Goal: Navigation & Orientation: Find specific page/section

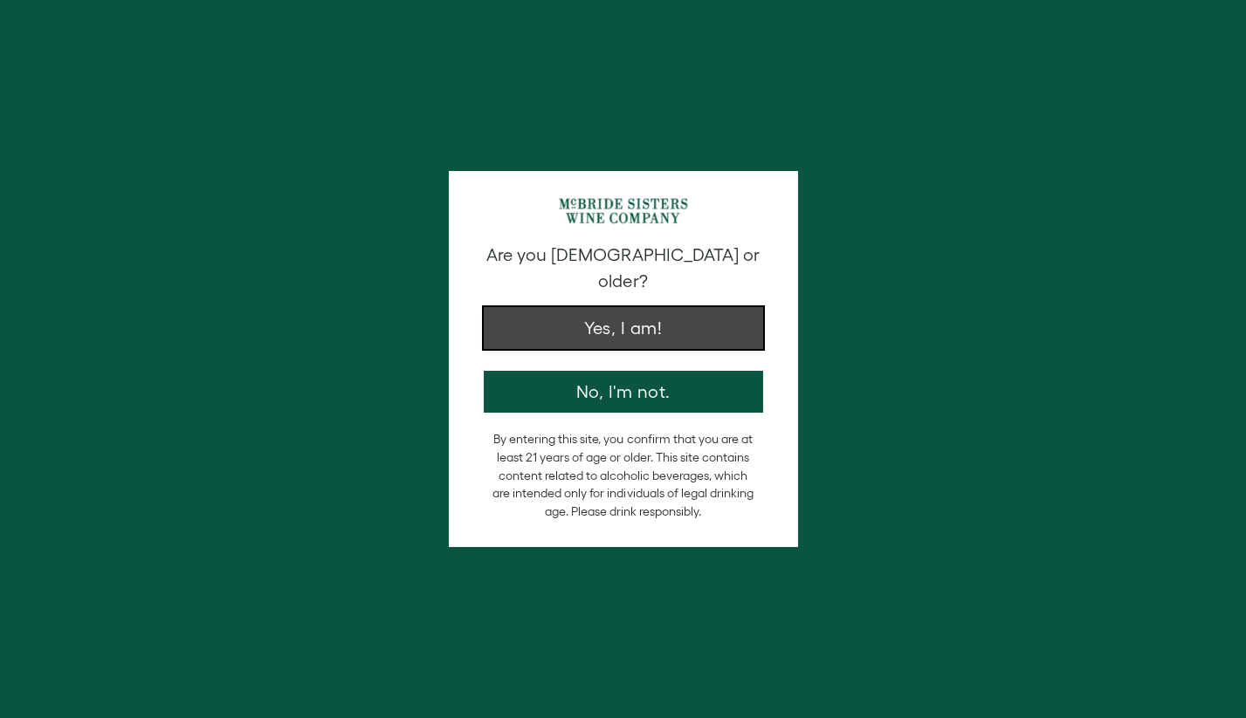
click at [638, 307] on button "Yes, I am!" at bounding box center [623, 328] width 279 height 42
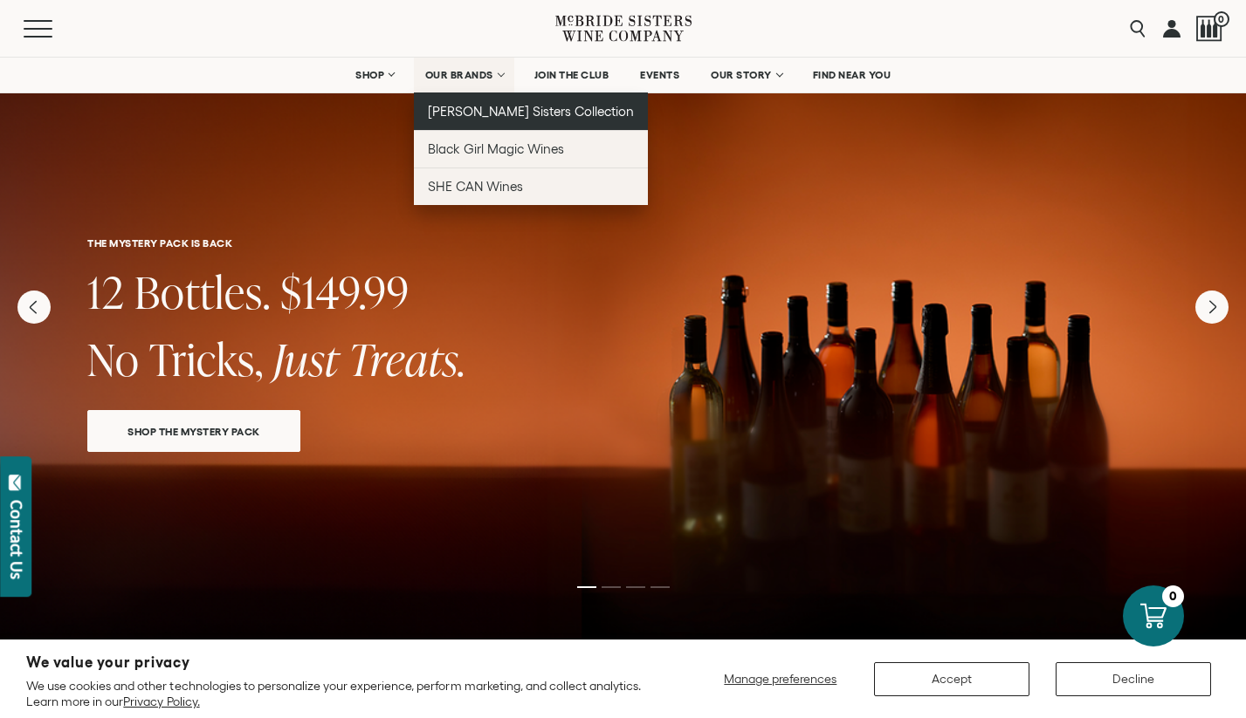
click at [484, 104] on span "[PERSON_NAME] Sisters Collection" at bounding box center [531, 111] width 207 height 15
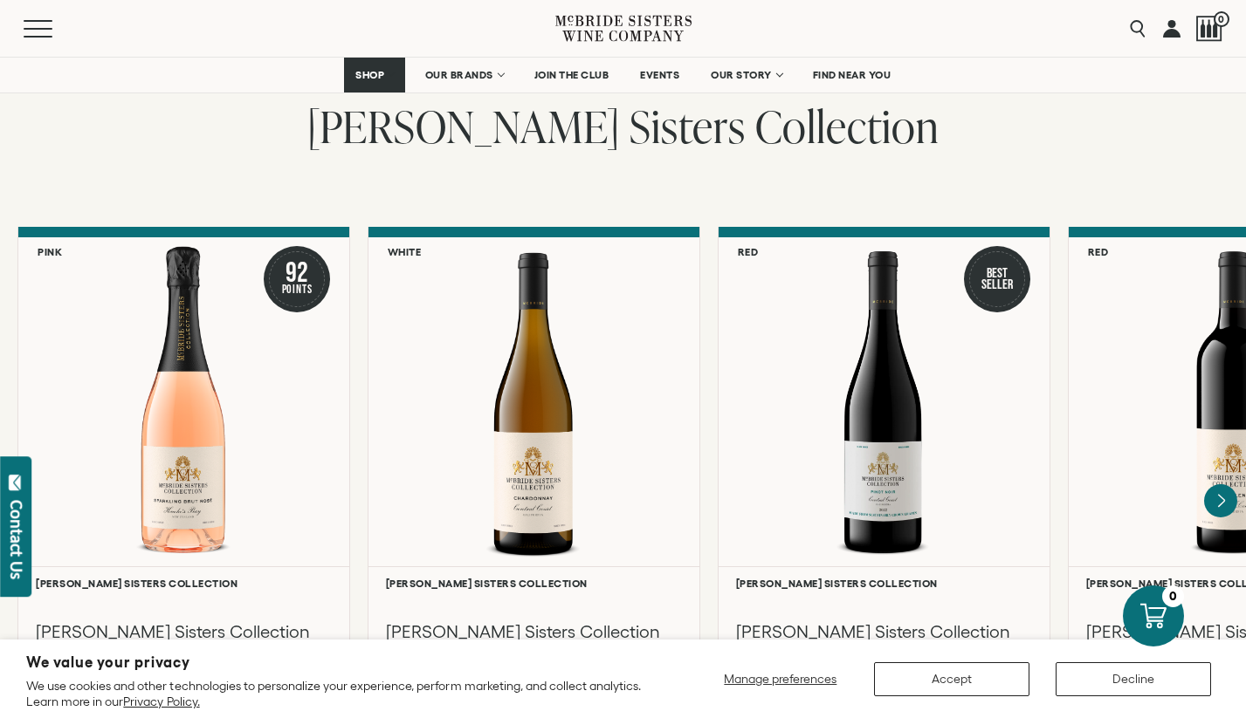
scroll to position [1372, 0]
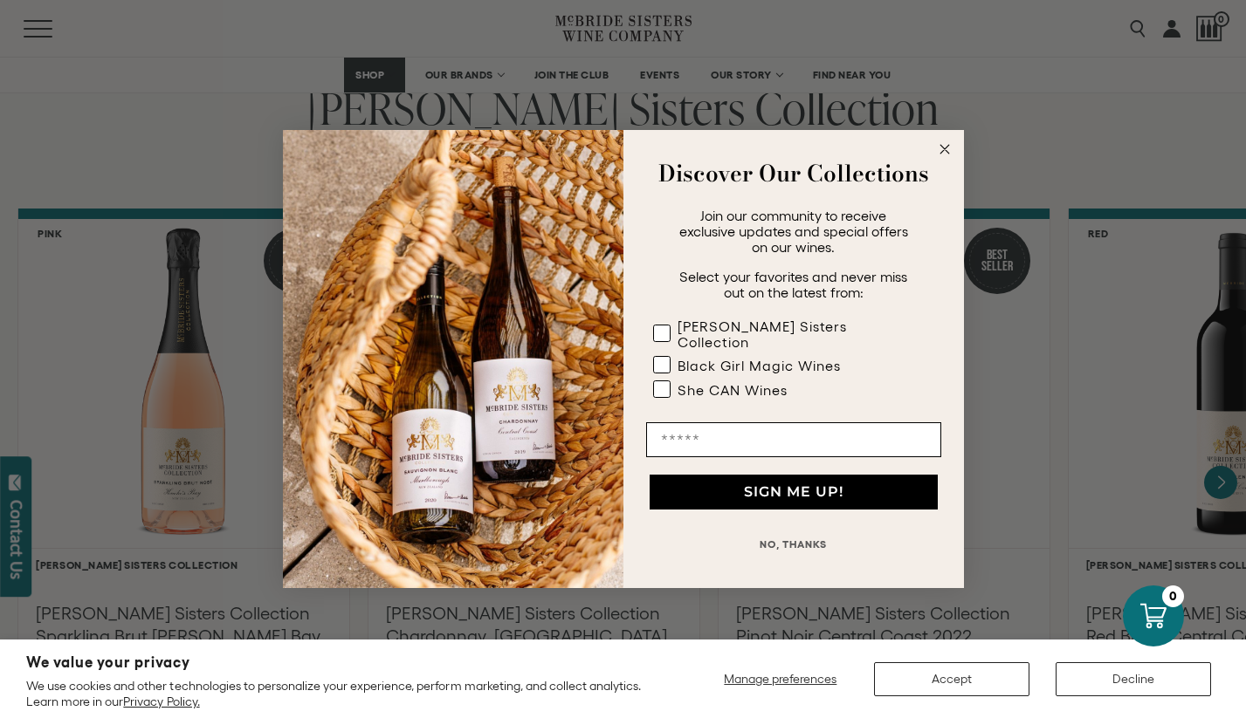
click at [947, 154] on icon "Close dialog" at bounding box center [944, 149] width 9 height 9
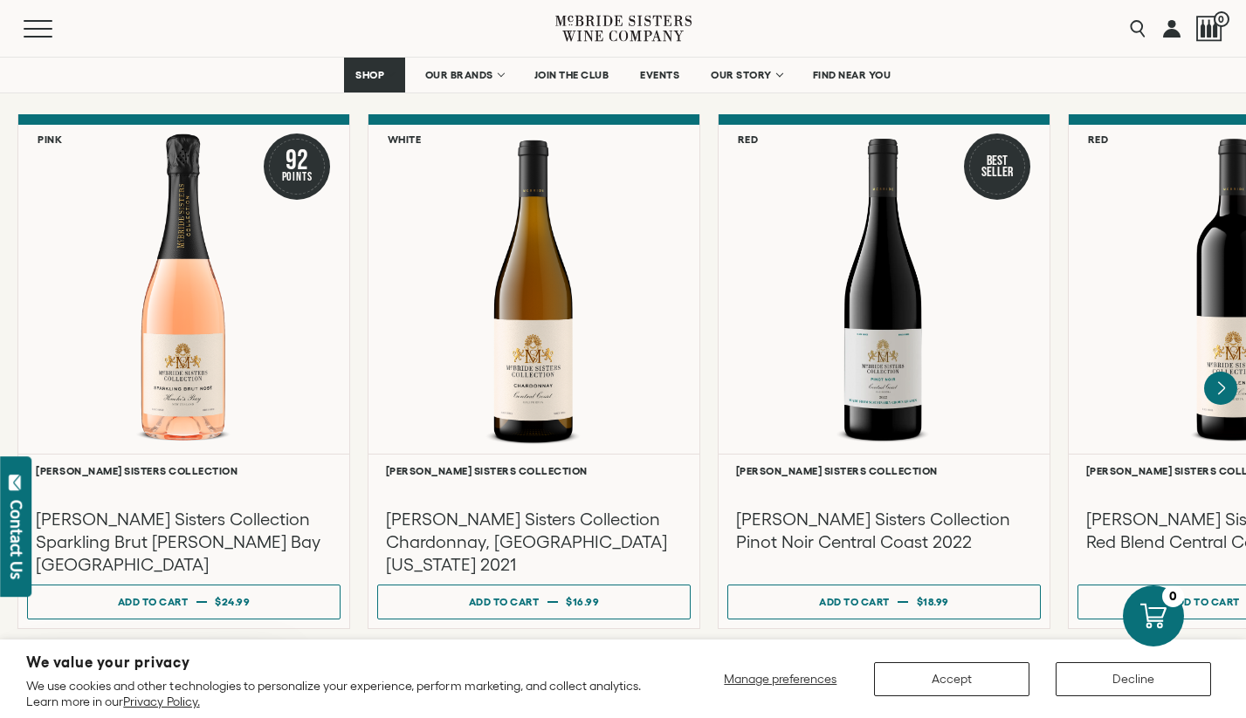
scroll to position [1494, 0]
